Goal: Transaction & Acquisition: Purchase product/service

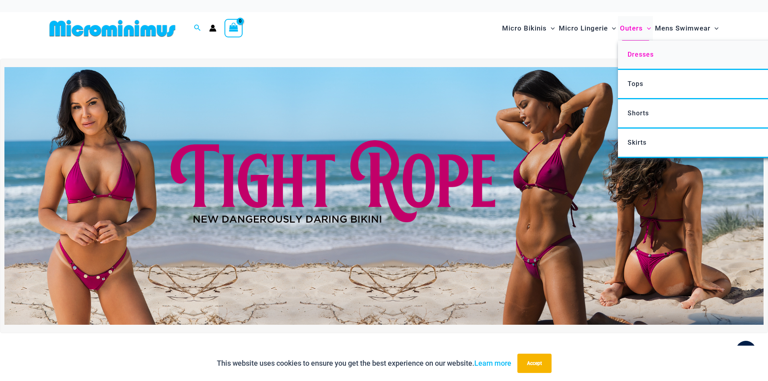
click at [639, 55] on span "Dresses" at bounding box center [640, 55] width 26 height 8
